Goal: Task Accomplishment & Management: Use online tool/utility

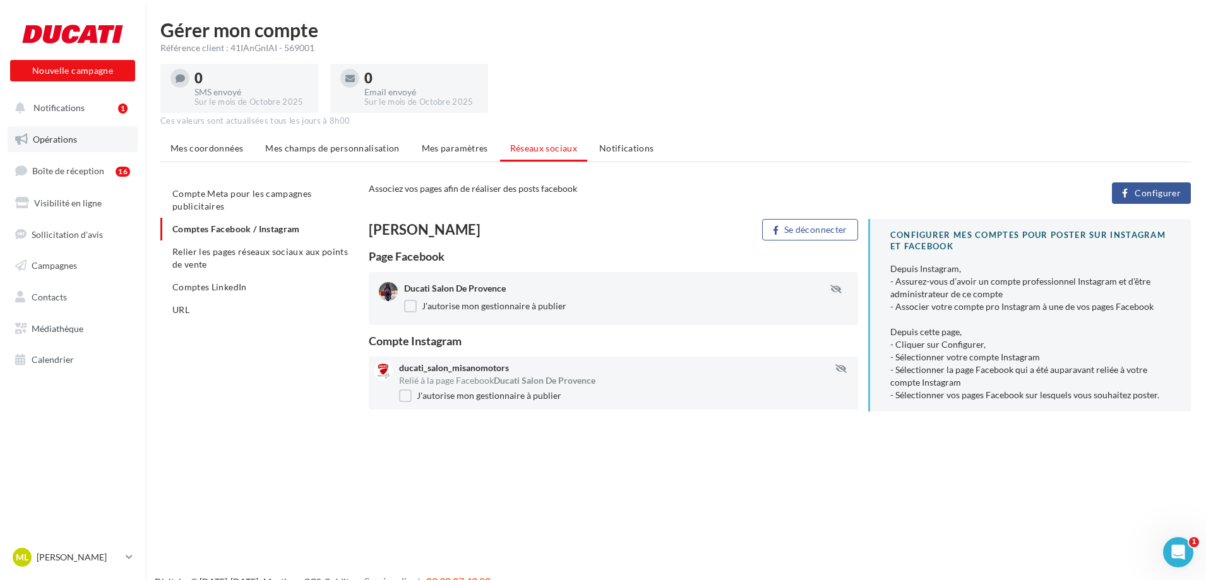
click at [85, 141] on link "Opérations" at bounding box center [73, 139] width 130 height 27
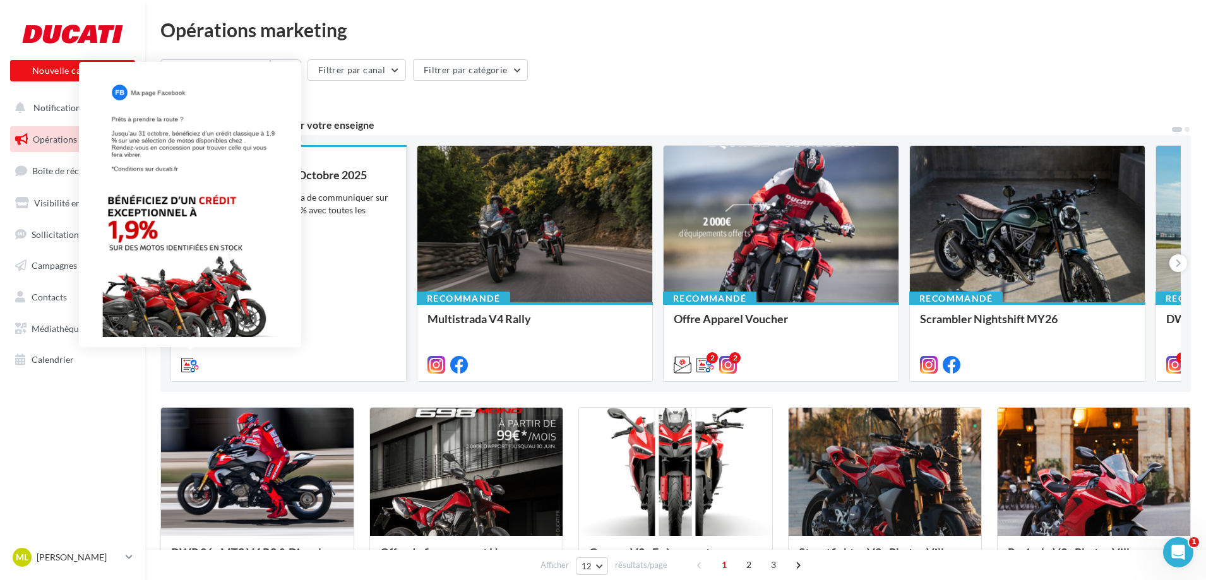
click at [189, 364] on icon at bounding box center [190, 365] width 18 height 18
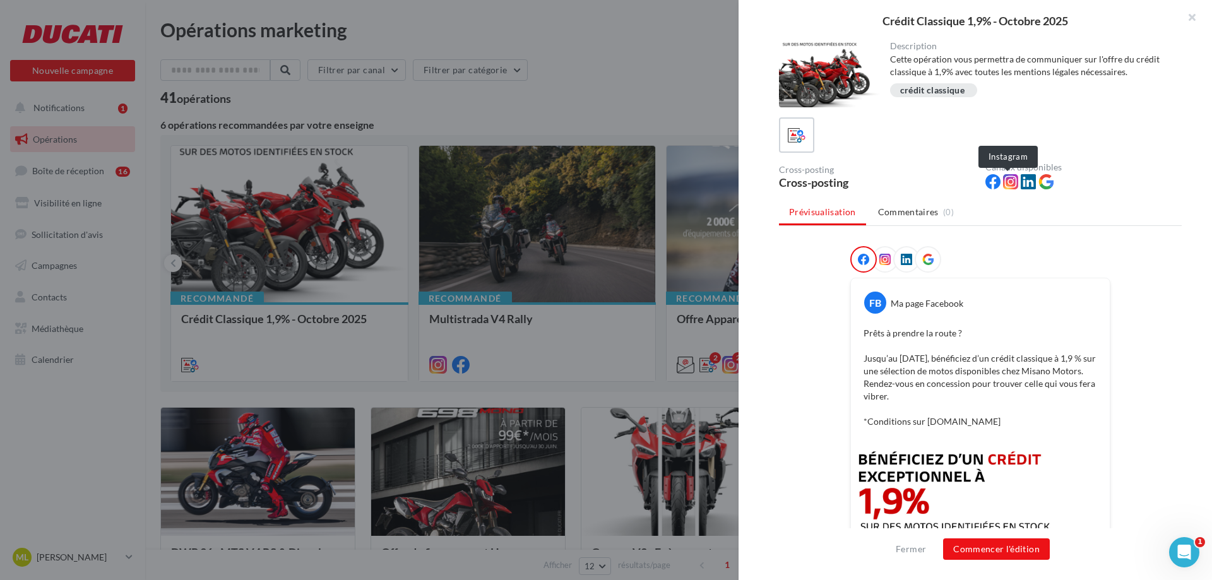
click at [1009, 183] on icon at bounding box center [1010, 181] width 15 height 15
click at [970, 551] on button "Commencer l'édition" at bounding box center [996, 549] width 107 height 21
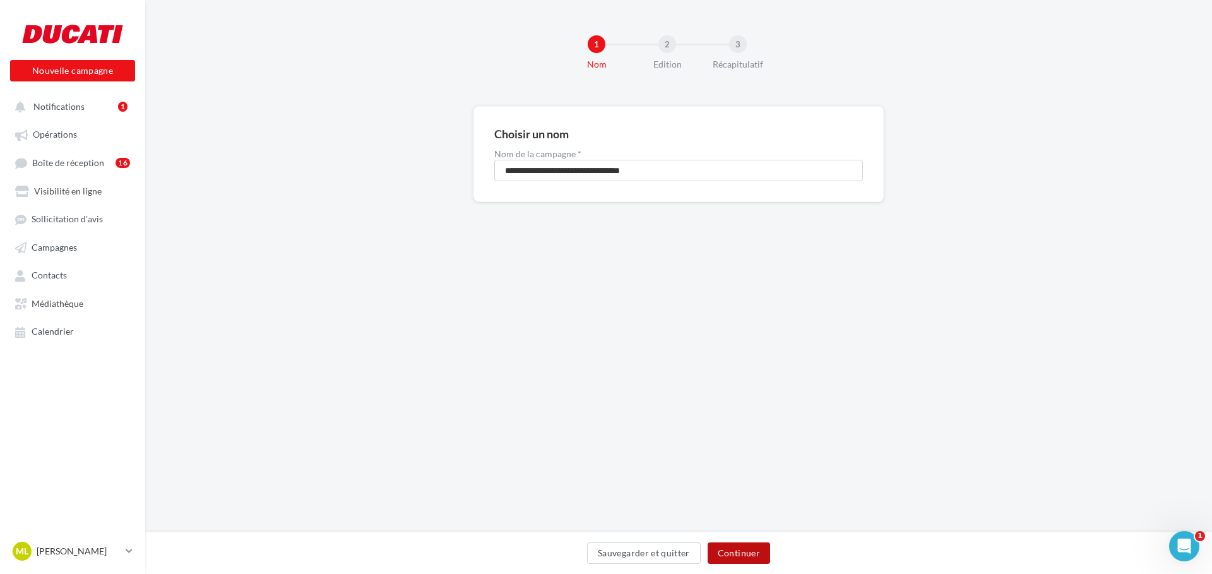
click at [731, 557] on button "Continuer" at bounding box center [739, 552] width 63 height 21
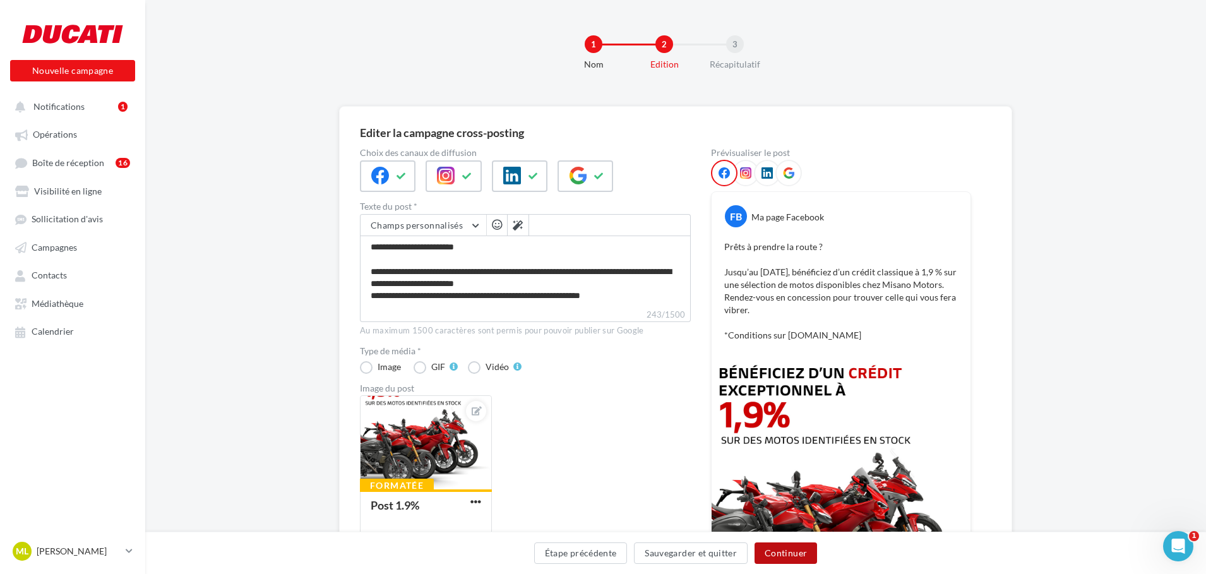
click at [775, 551] on button "Continuer" at bounding box center [786, 552] width 63 height 21
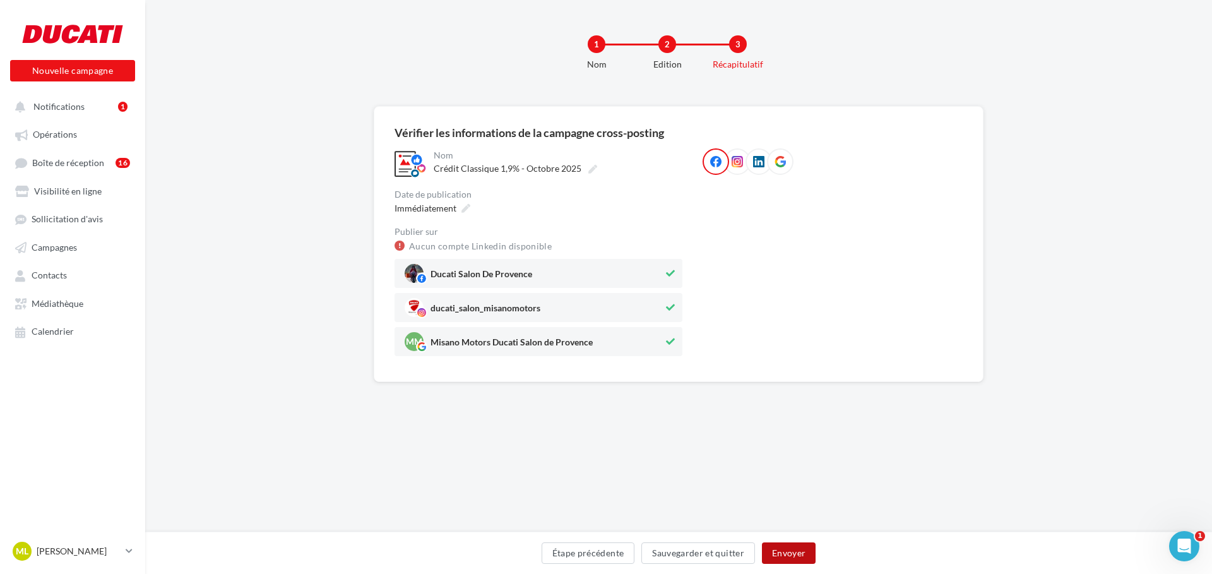
click at [784, 555] on button "Envoyer" at bounding box center [789, 552] width 54 height 21
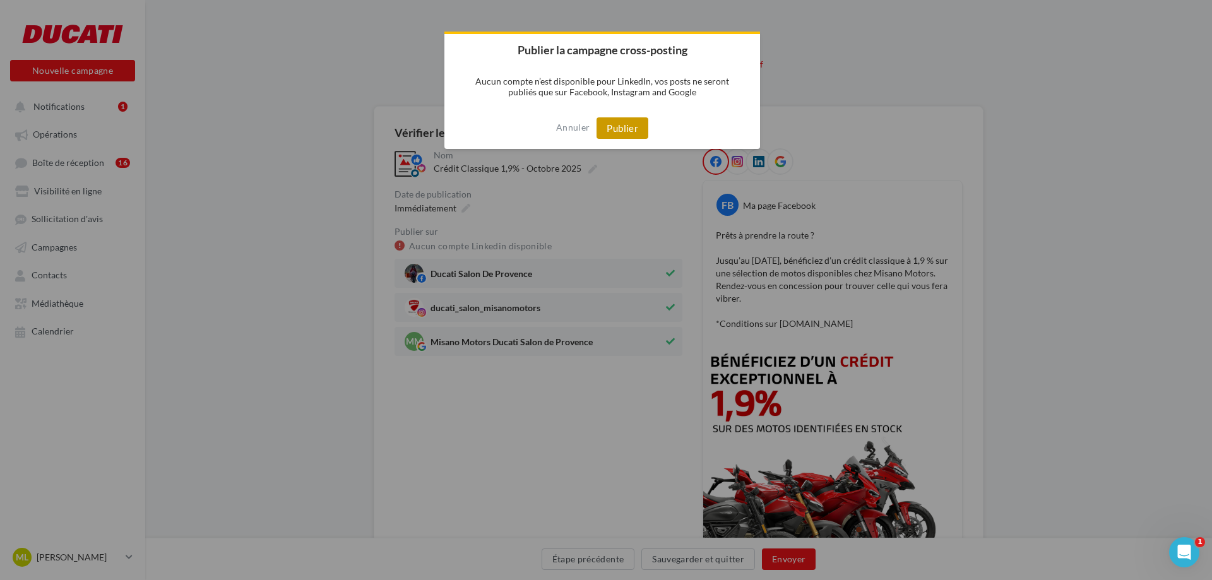
click at [638, 130] on button "Publier" at bounding box center [623, 127] width 52 height 21
